Goal: Task Accomplishment & Management: Manage account settings

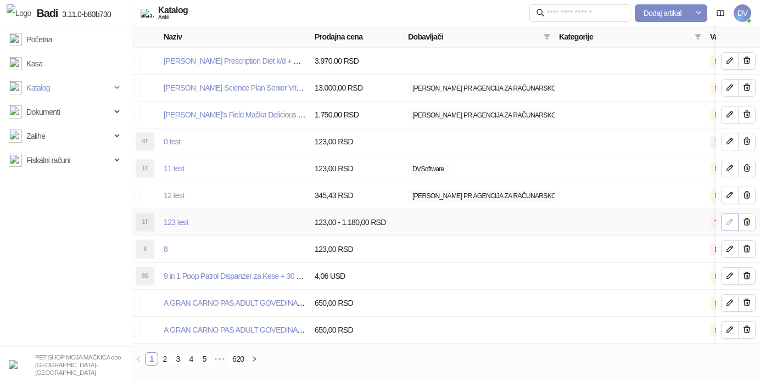
click at [727, 226] on icon "button" at bounding box center [729, 221] width 9 height 9
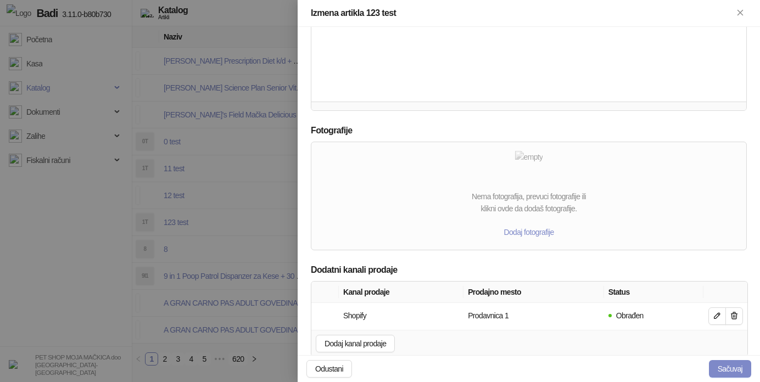
scroll to position [500, 0]
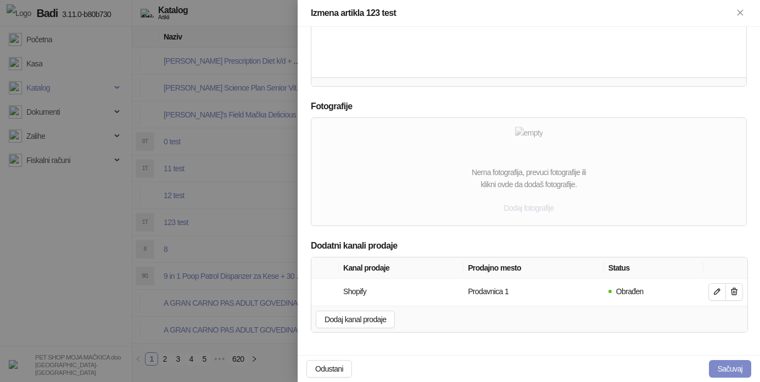
click at [527, 208] on button "Dodaj fotografije" at bounding box center [529, 208] width 68 height 18
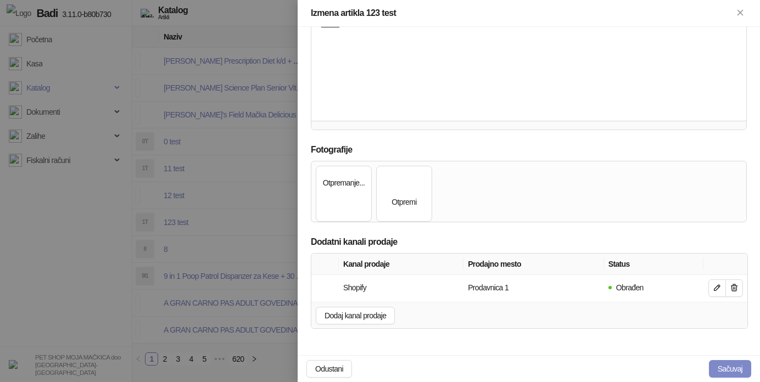
scroll to position [457, 0]
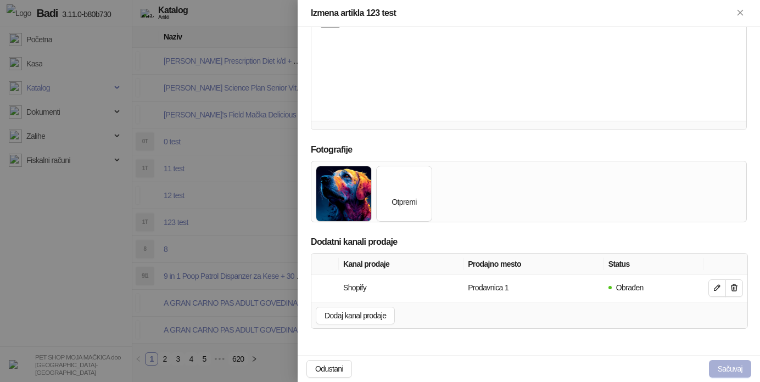
click at [720, 371] on button "Sačuvaj" at bounding box center [730, 369] width 42 height 18
